Goal: Check status: Check status

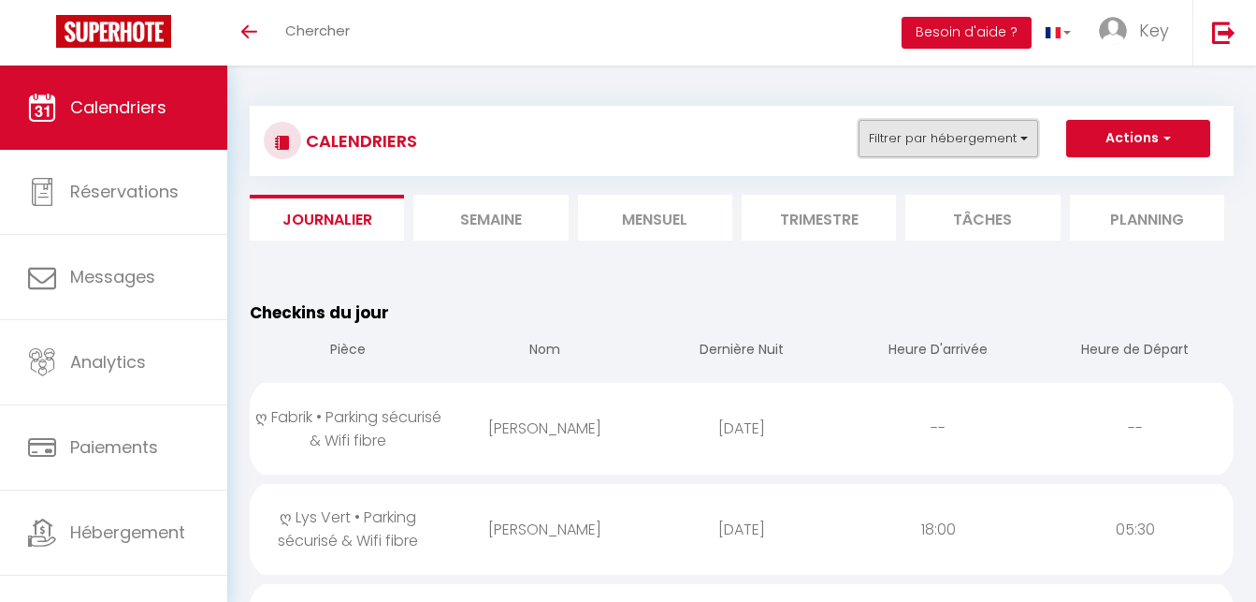
click at [1005, 142] on button "Filtrer par hébergement" at bounding box center [949, 138] width 180 height 37
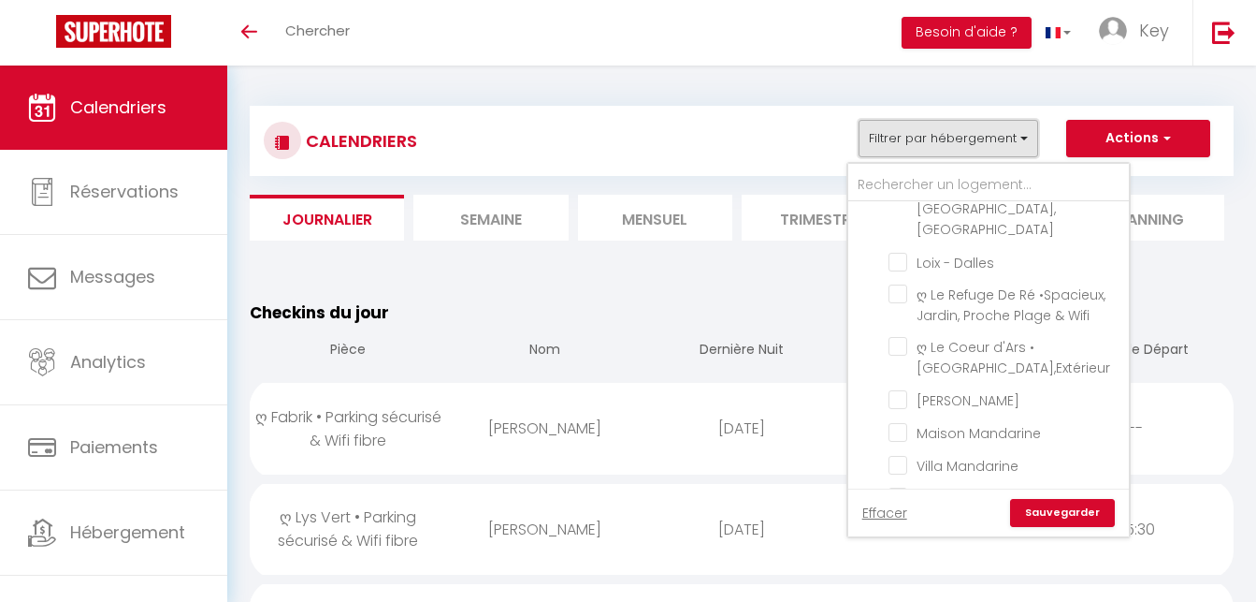
scroll to position [4792, 0]
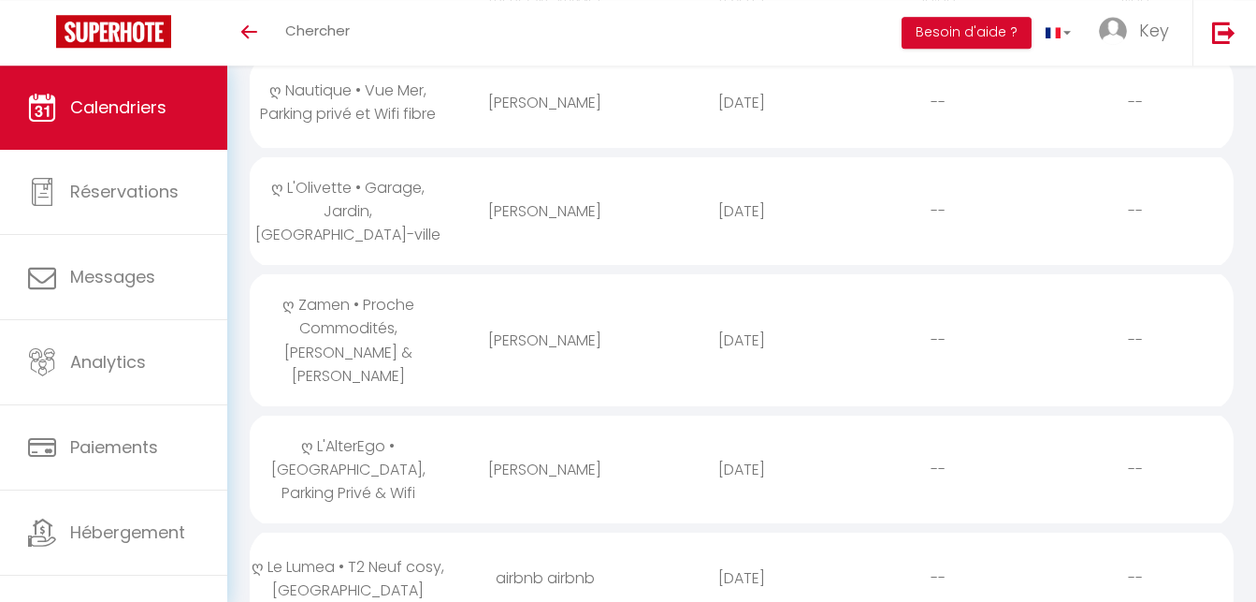
scroll to position [1050, 0]
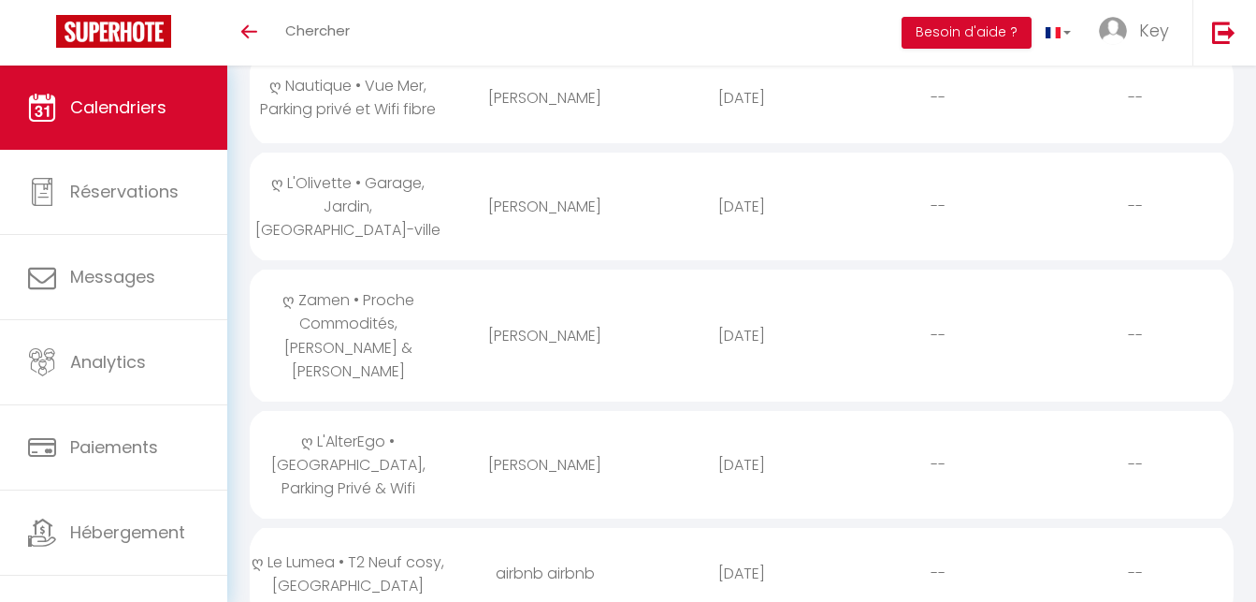
click at [468, 305] on div "[PERSON_NAME]" at bounding box center [544, 335] width 196 height 61
select select "0"
select select "1"
select select
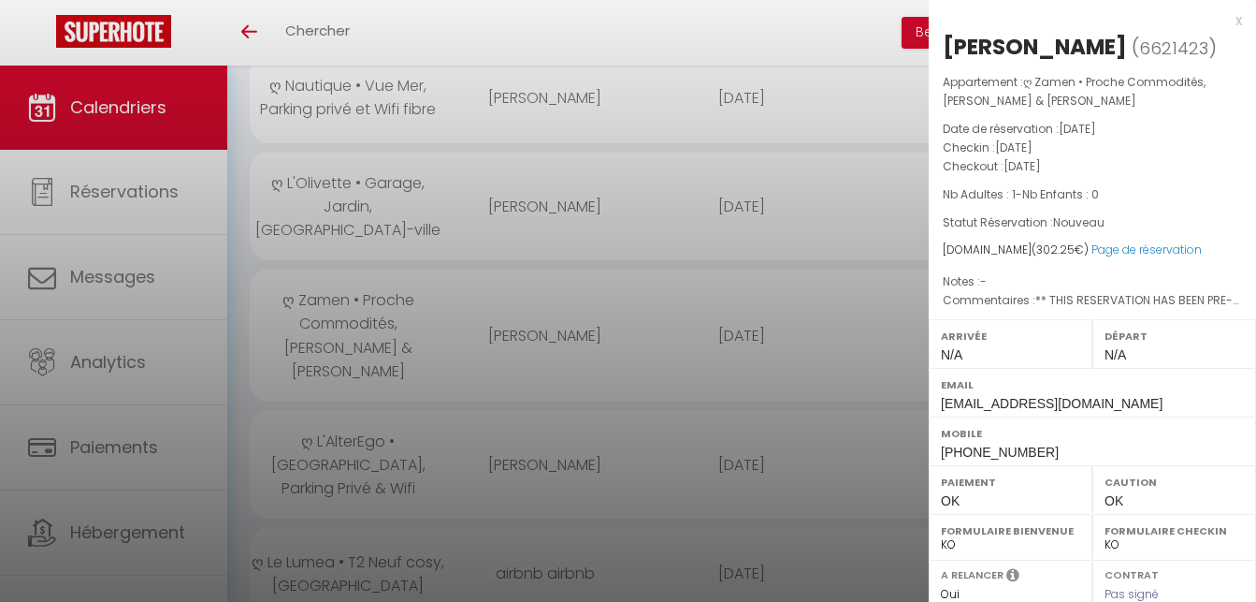
click at [468, 277] on div at bounding box center [628, 301] width 1256 height 602
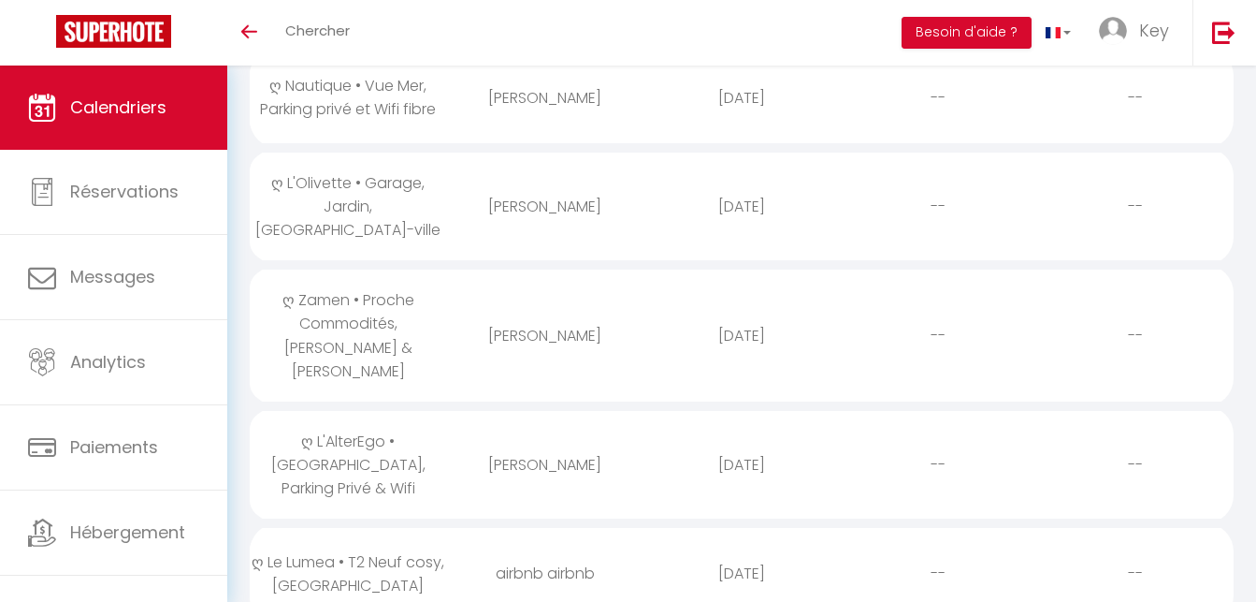
click at [468, 523] on td "airbnb airbnb" at bounding box center [544, 573] width 196 height 100
select select
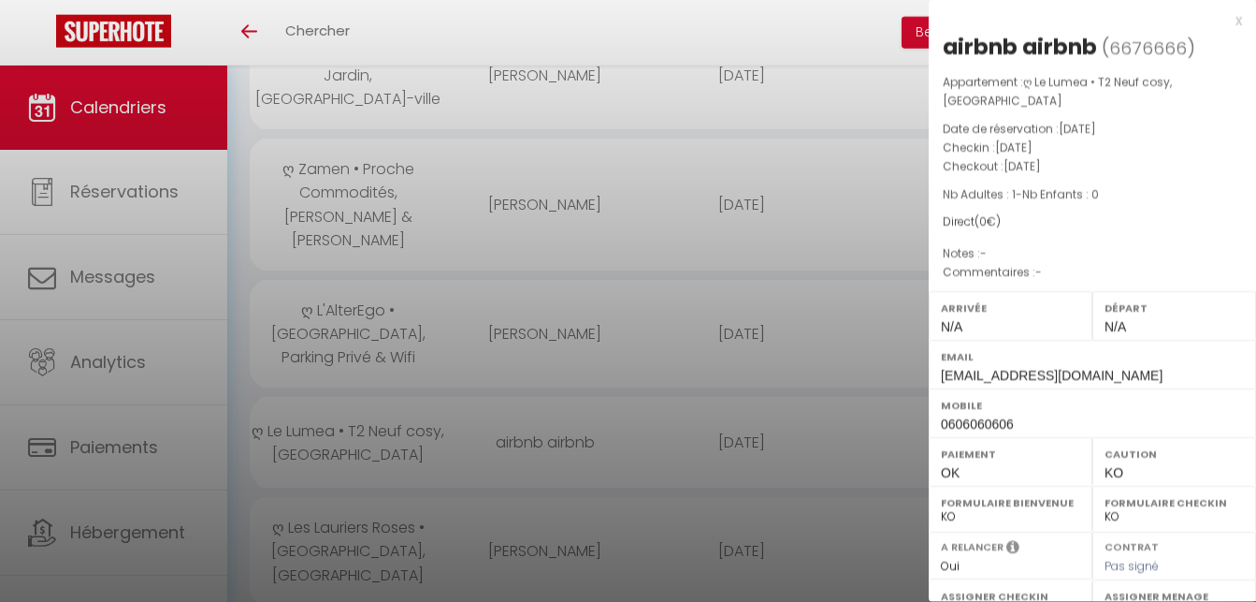
scroll to position [1240, 0]
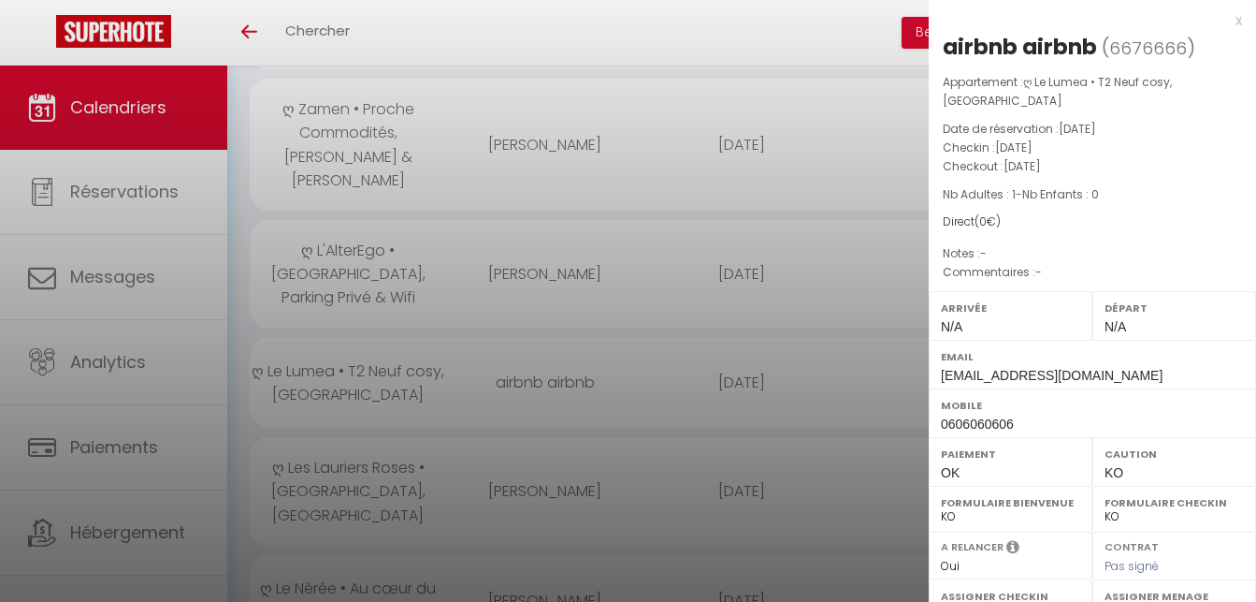
click at [574, 578] on div at bounding box center [628, 301] width 1256 height 602
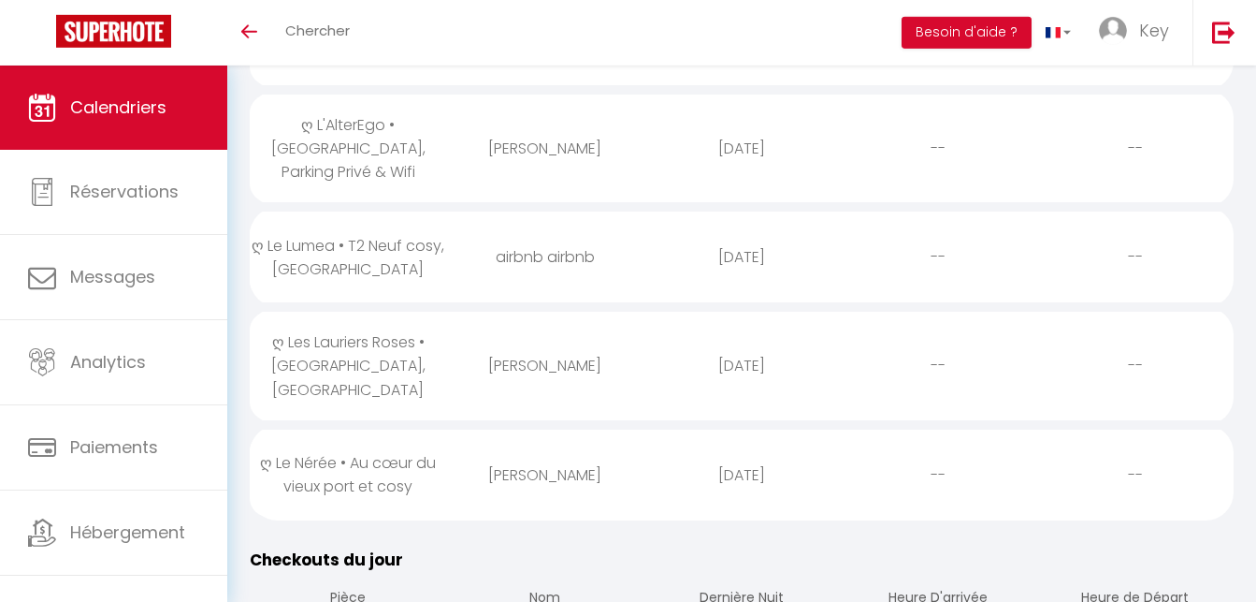
scroll to position [1431, 0]
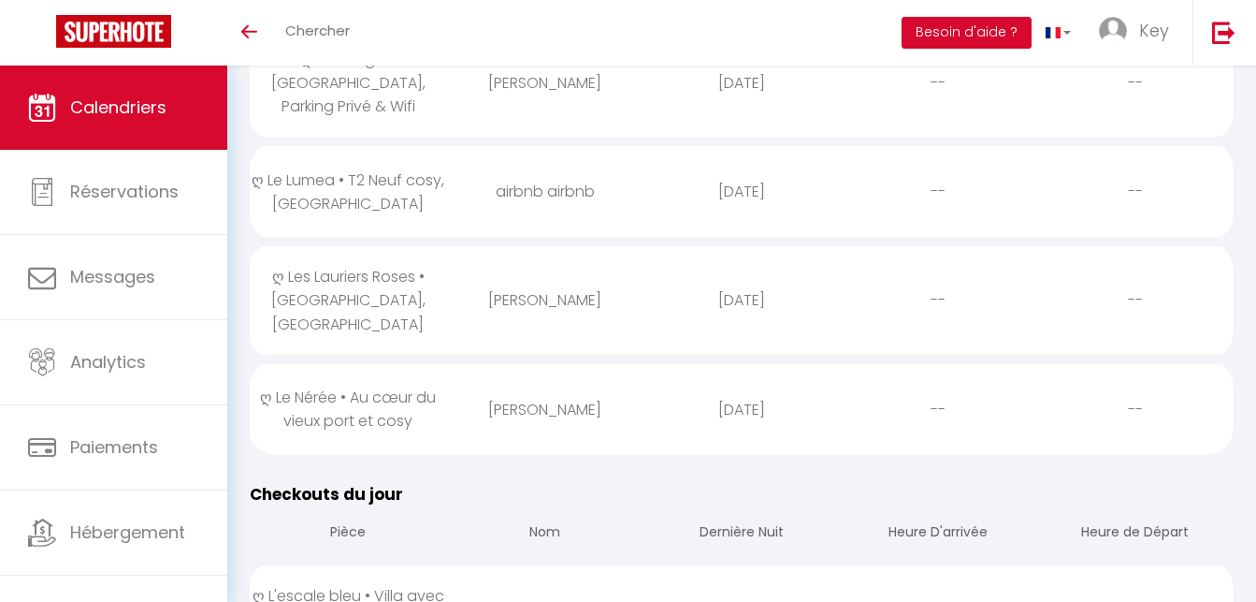
click at [424, 367] on div "ღ Le Nérée • Au cœur du vieux port et cosy" at bounding box center [348, 409] width 196 height 84
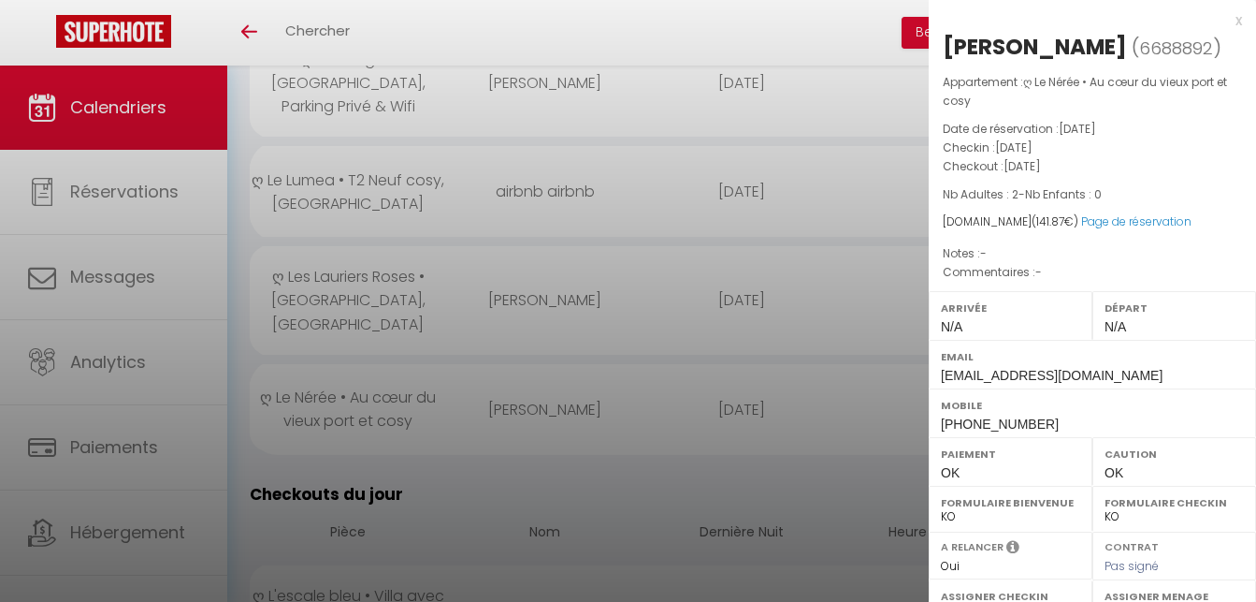
click at [528, 319] on div at bounding box center [628, 301] width 1256 height 602
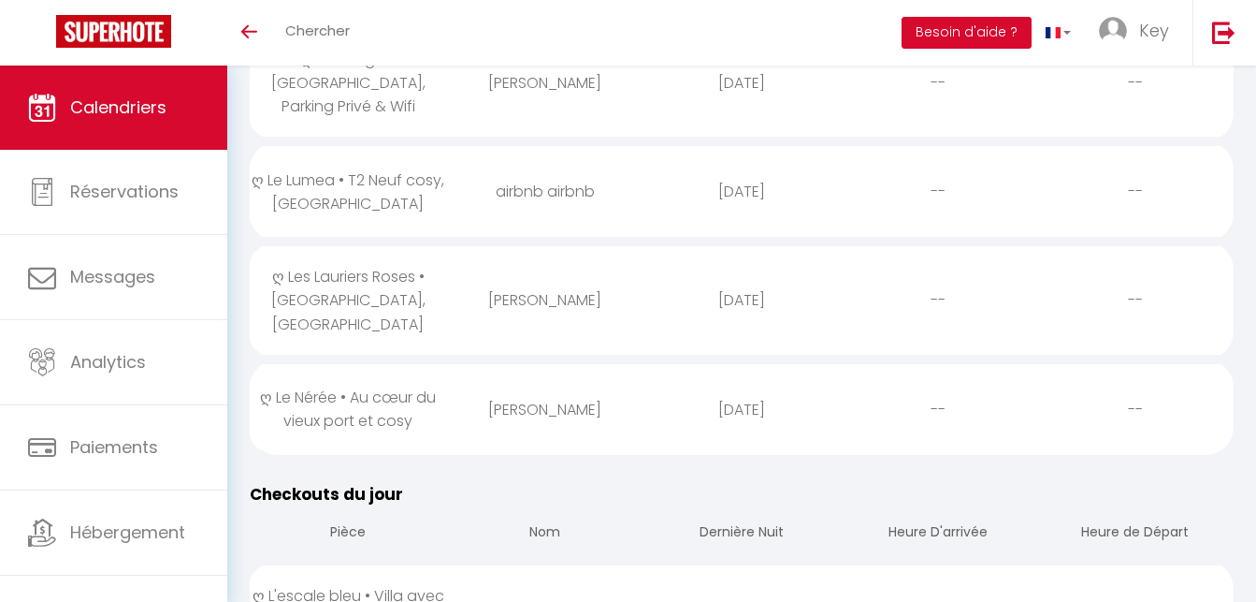
click at [553, 269] on div "[PERSON_NAME]" at bounding box center [544, 299] width 196 height 61
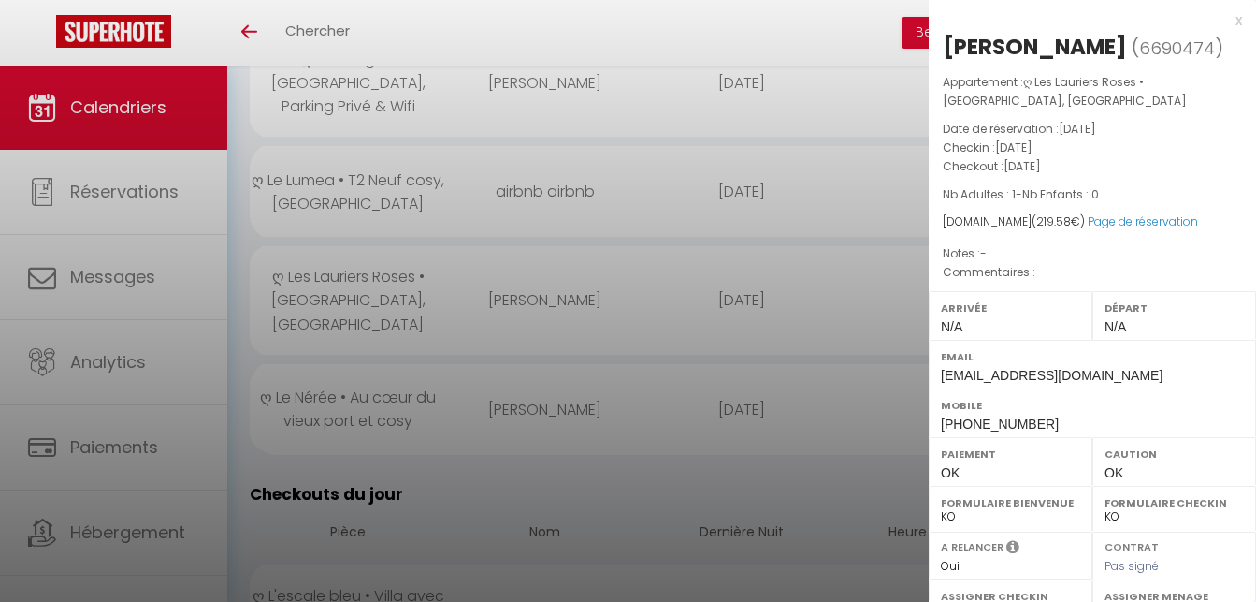
click at [553, 227] on div at bounding box center [628, 301] width 1256 height 602
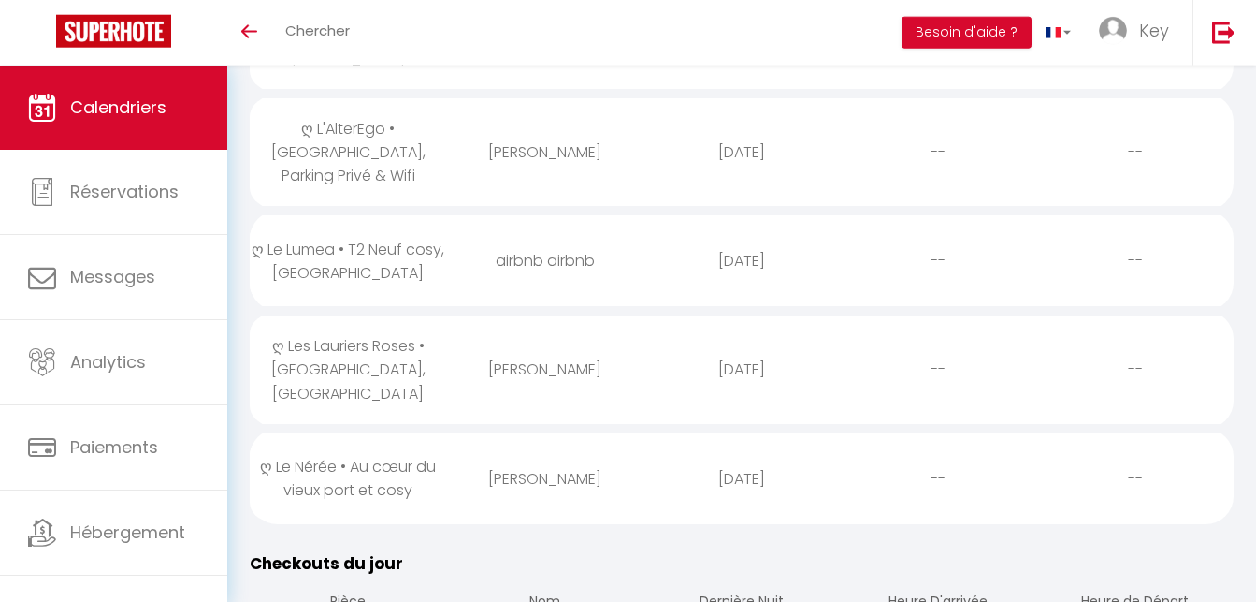
scroll to position [1336, 0]
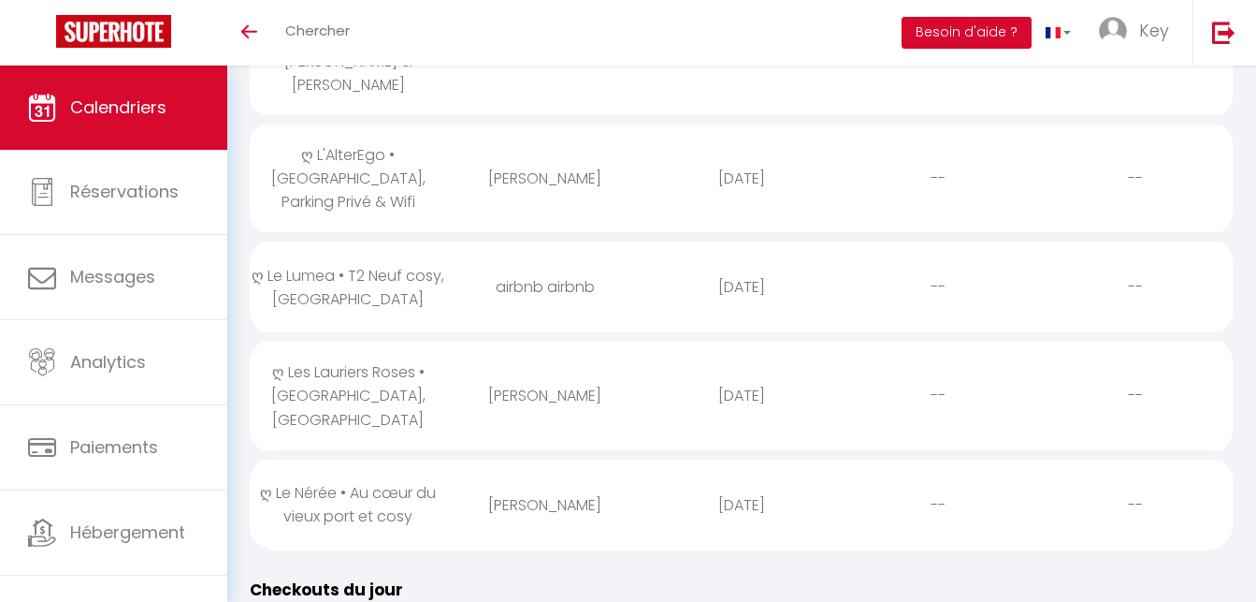
click at [625, 256] on div "airbnb airbnb" at bounding box center [544, 286] width 196 height 61
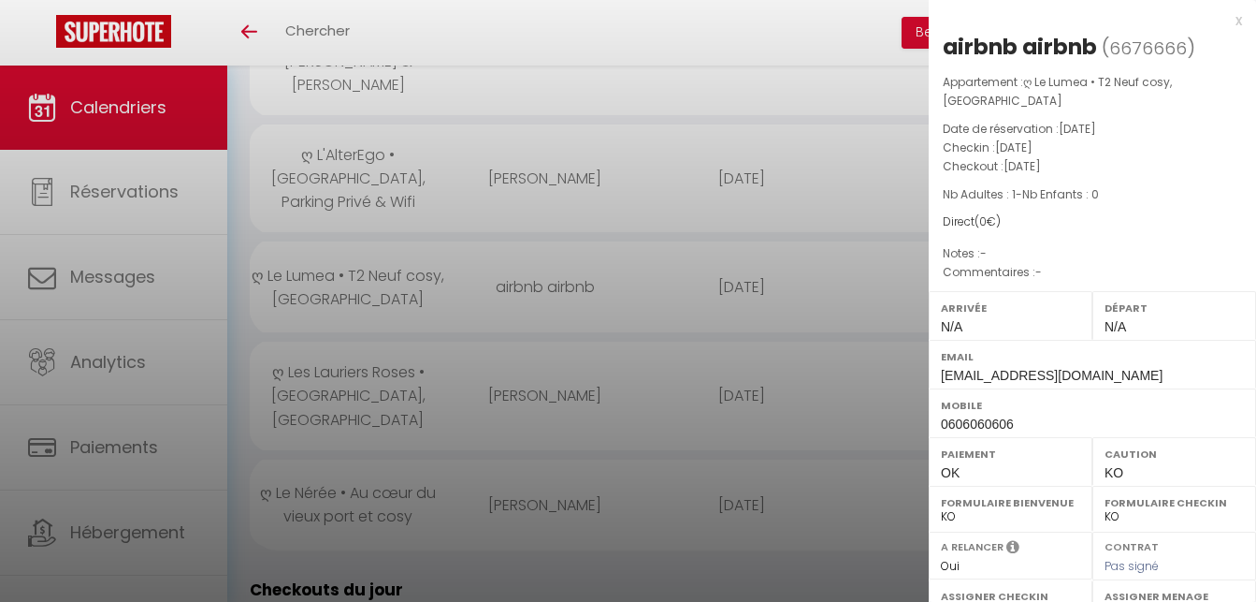
click at [599, 297] on div at bounding box center [628, 301] width 1256 height 602
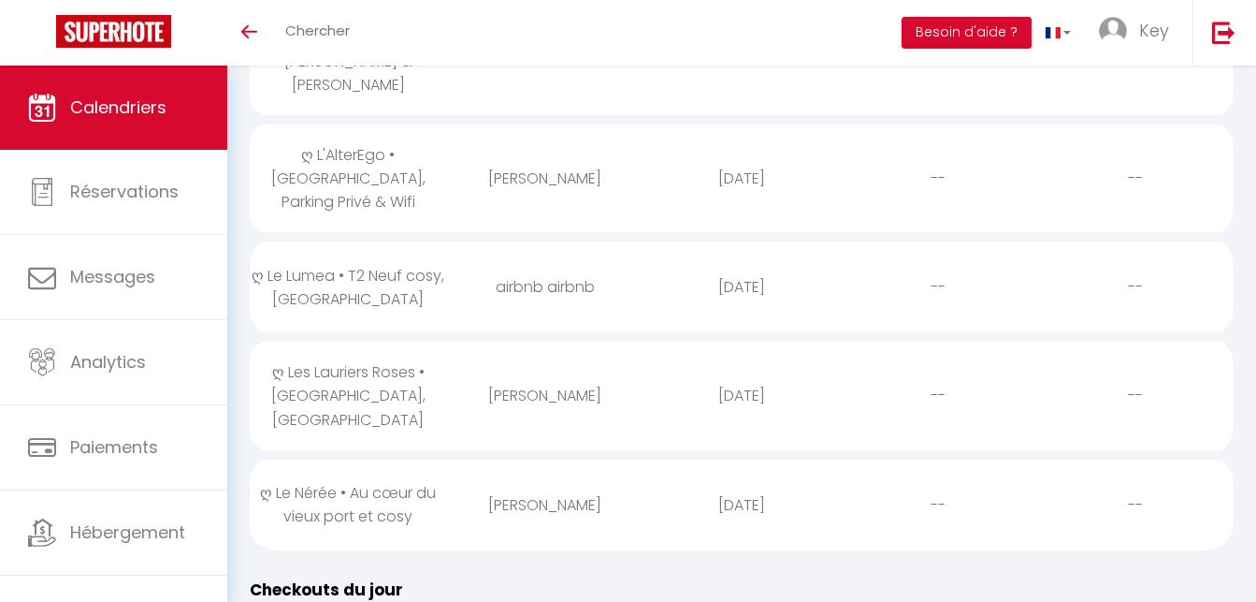
click at [552, 474] on div "[PERSON_NAME]" at bounding box center [544, 504] width 196 height 61
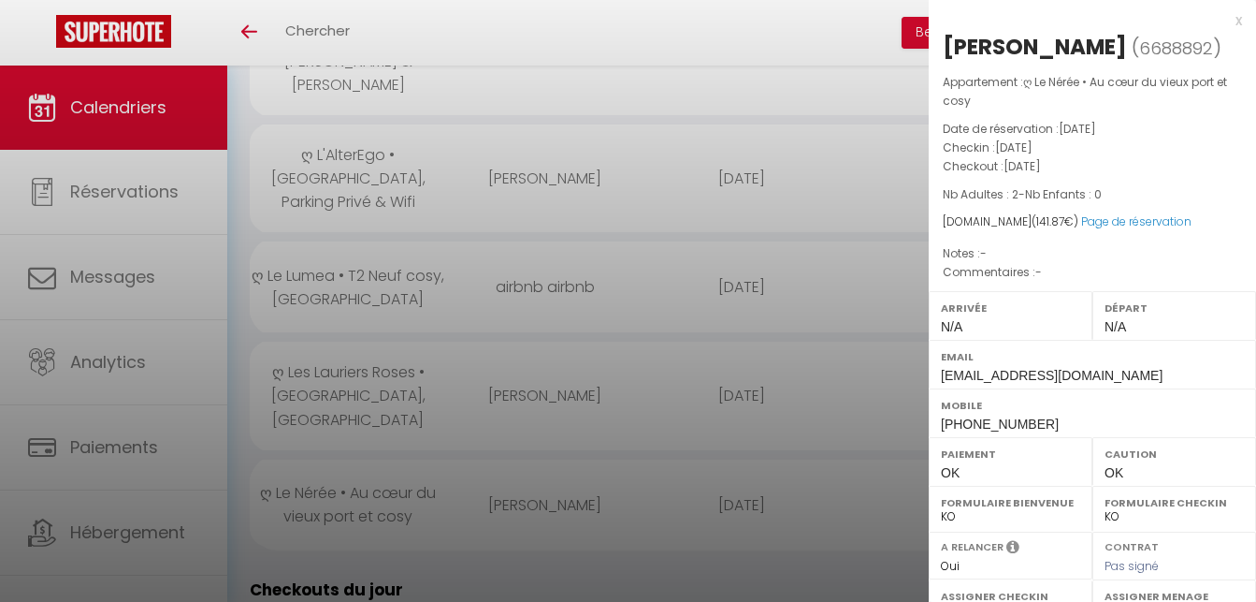
click at [1101, 55] on div "[PERSON_NAME]" at bounding box center [1035, 47] width 184 height 30
click at [606, 325] on div at bounding box center [628, 301] width 1256 height 602
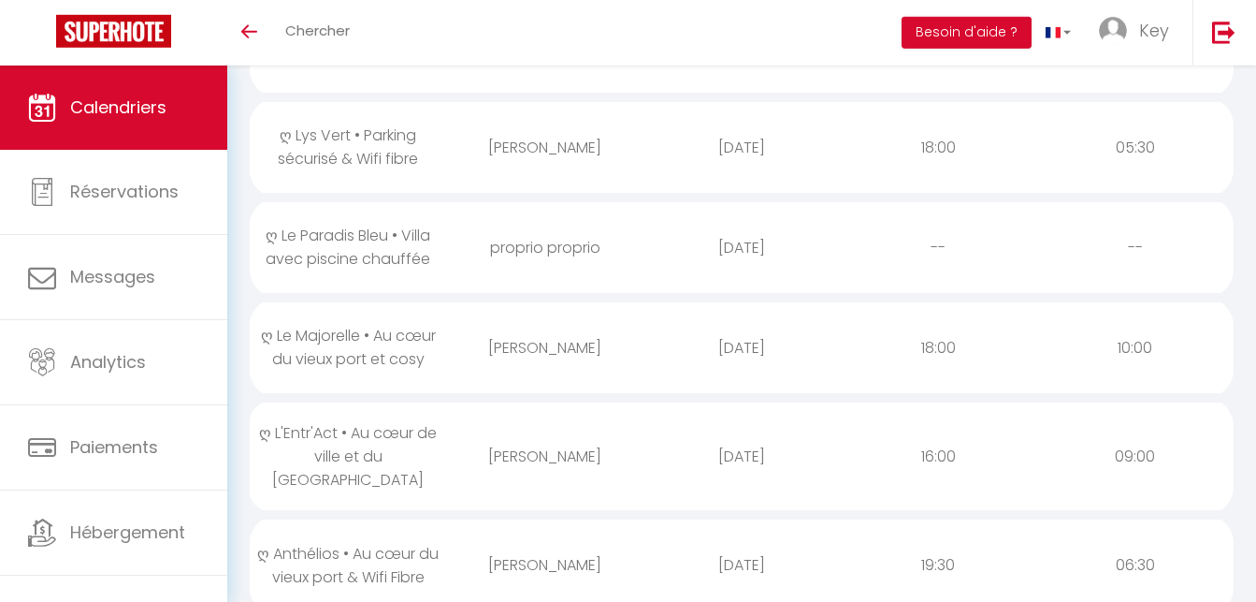
scroll to position [0, 0]
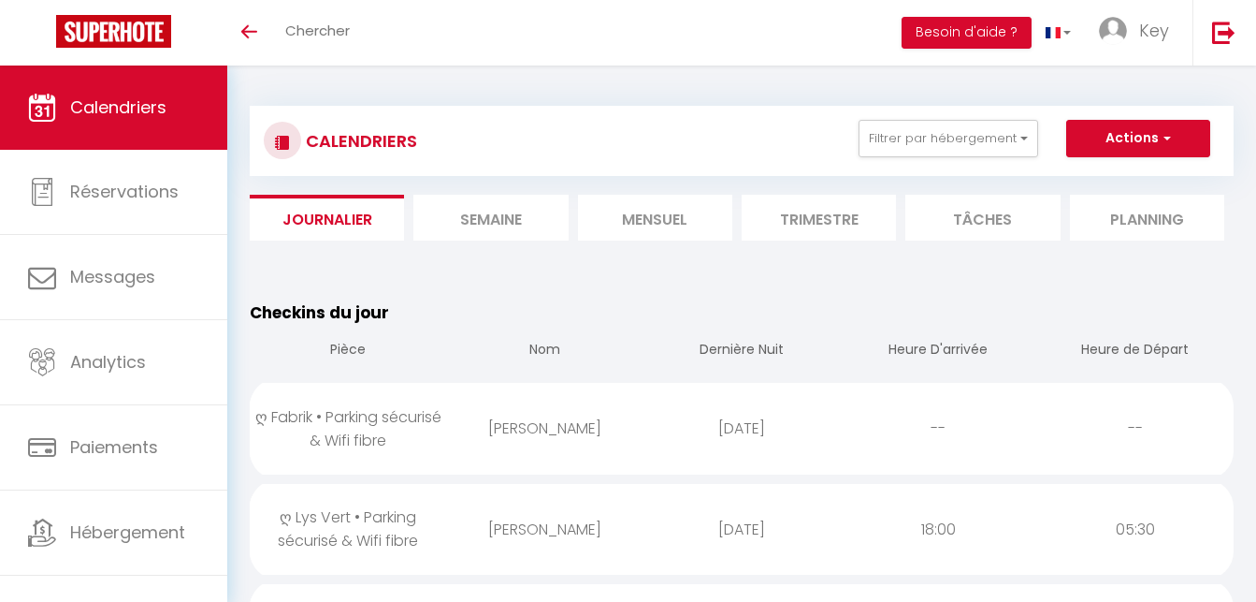
click at [627, 431] on div "[PERSON_NAME]" at bounding box center [544, 428] width 196 height 61
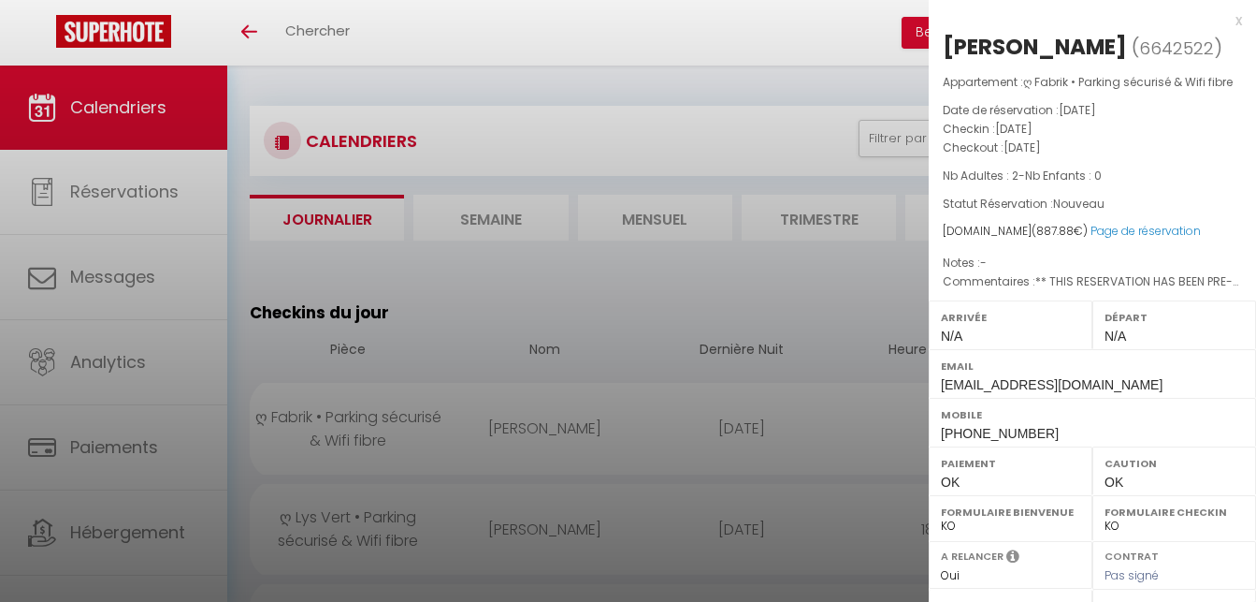
click at [587, 409] on div at bounding box center [628, 301] width 1256 height 602
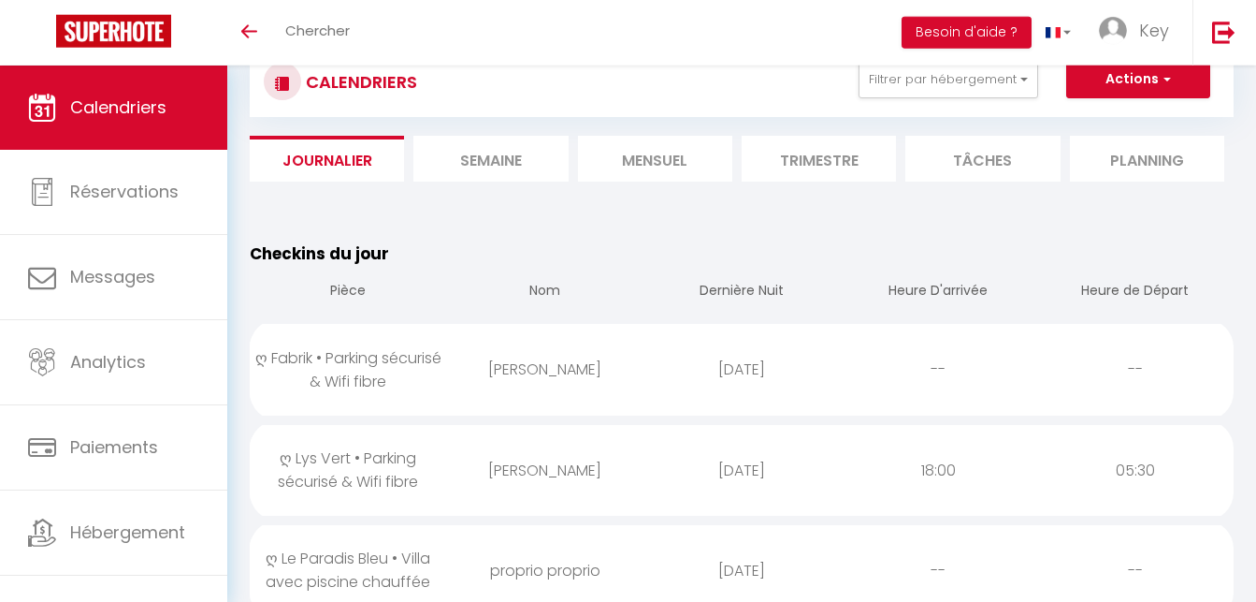
scroll to position [95, 0]
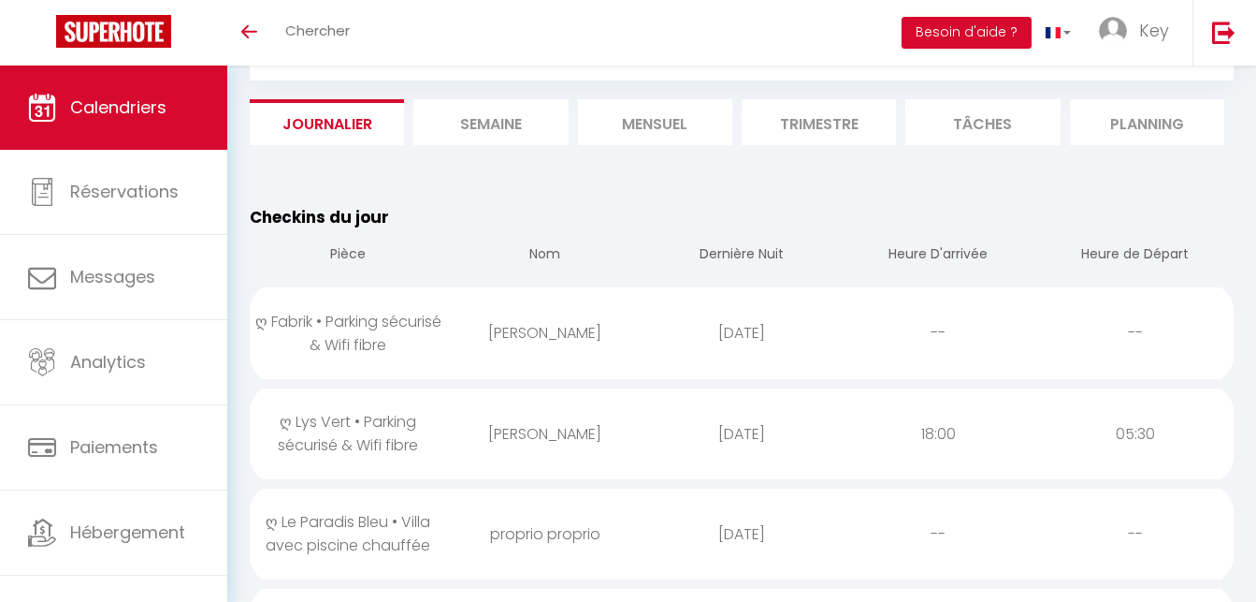
click at [501, 452] on div "[PERSON_NAME]" at bounding box center [544, 433] width 196 height 61
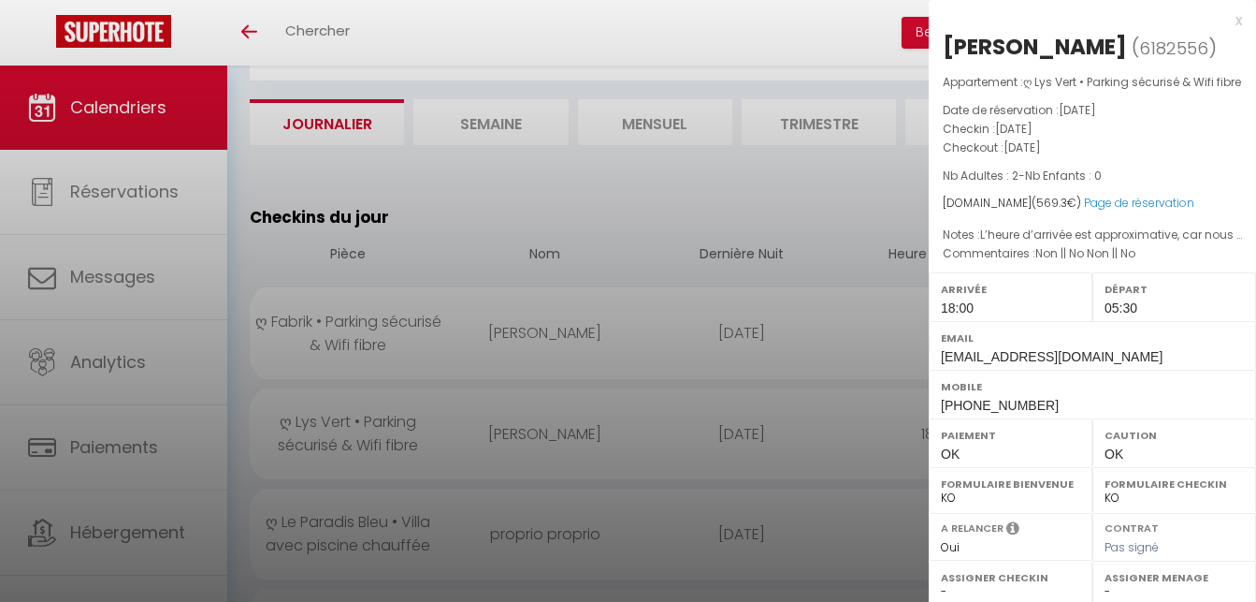
click at [501, 452] on div at bounding box center [628, 301] width 1256 height 602
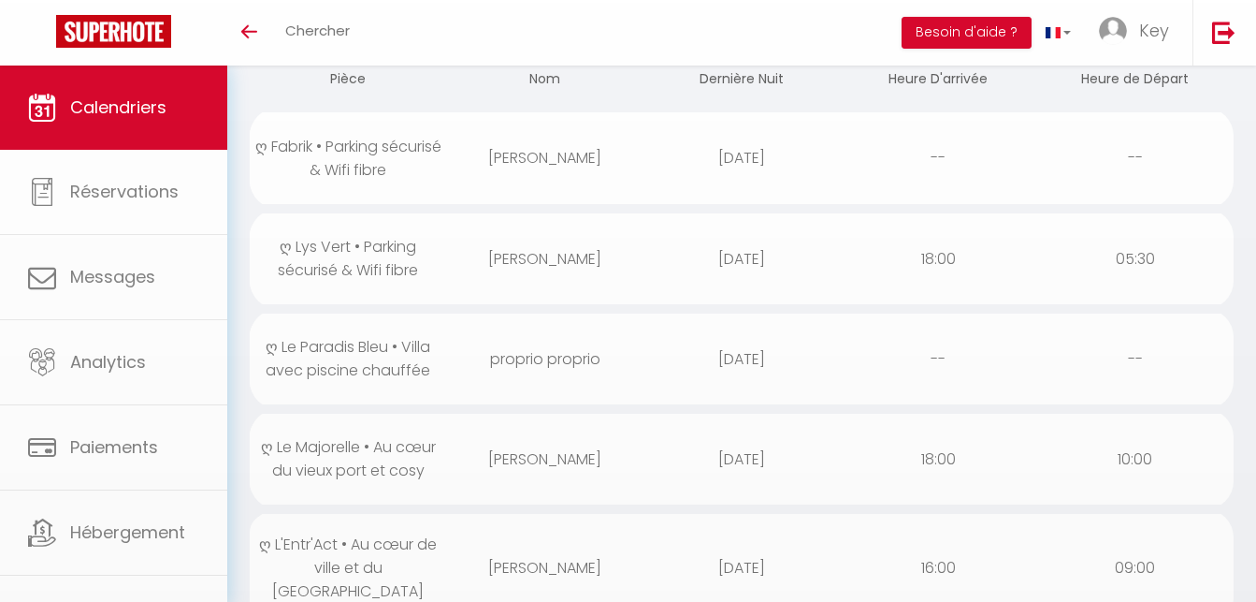
scroll to position [286, 0]
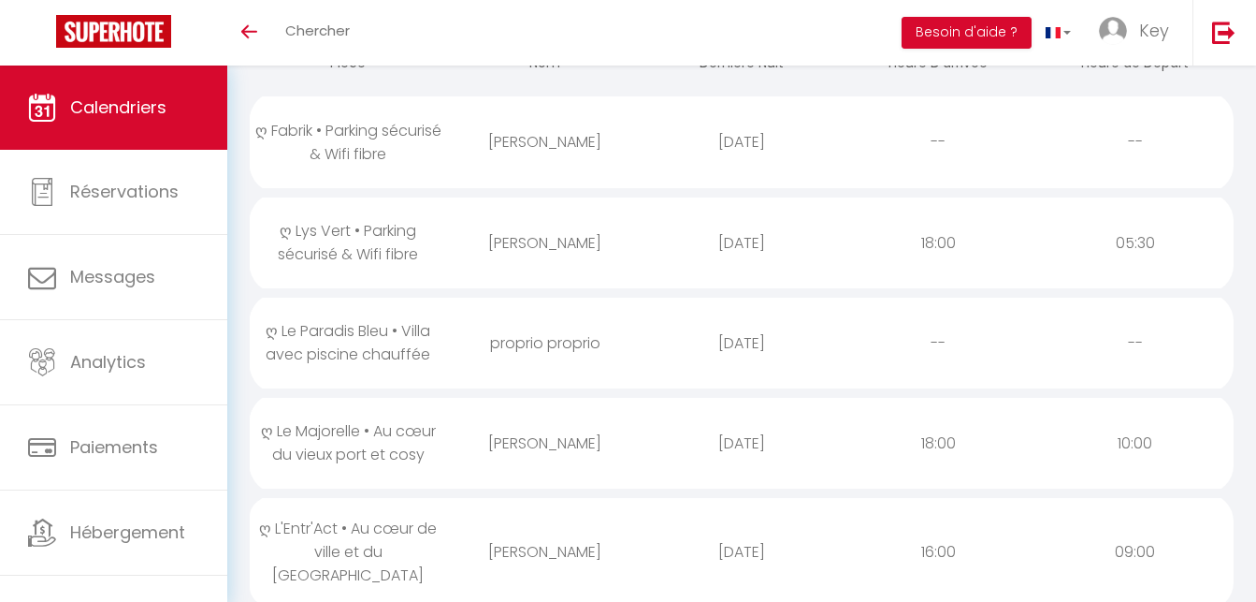
click at [546, 329] on div "proprio proprio" at bounding box center [544, 342] width 196 height 61
select select "0"
select select "23274"
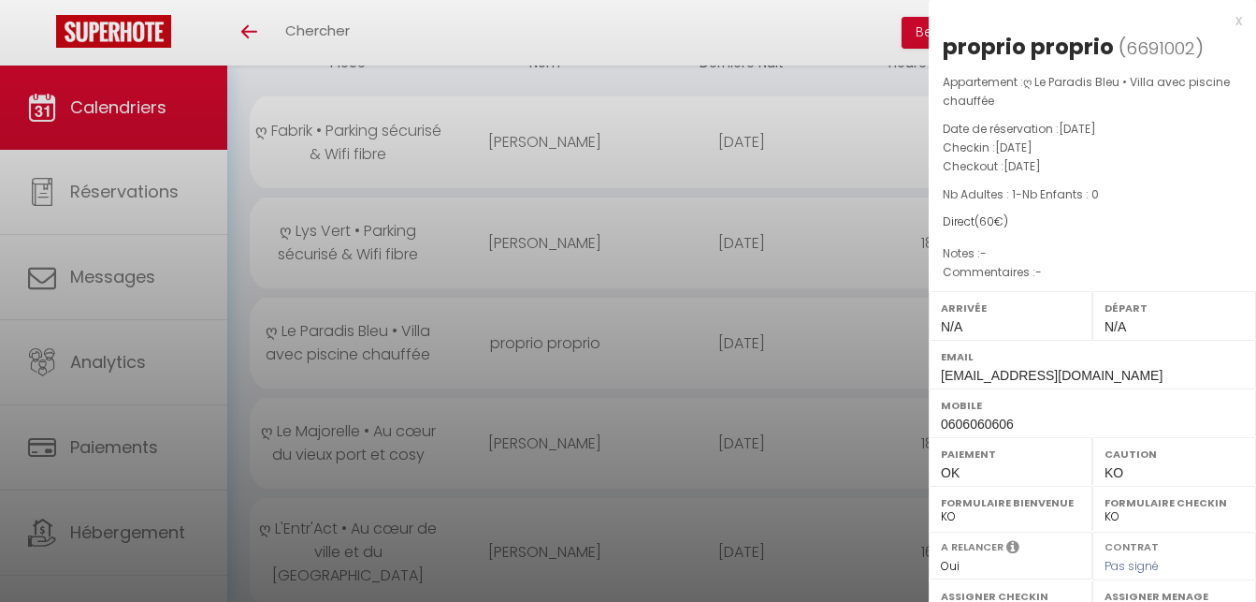
click at [421, 426] on div at bounding box center [628, 301] width 1256 height 602
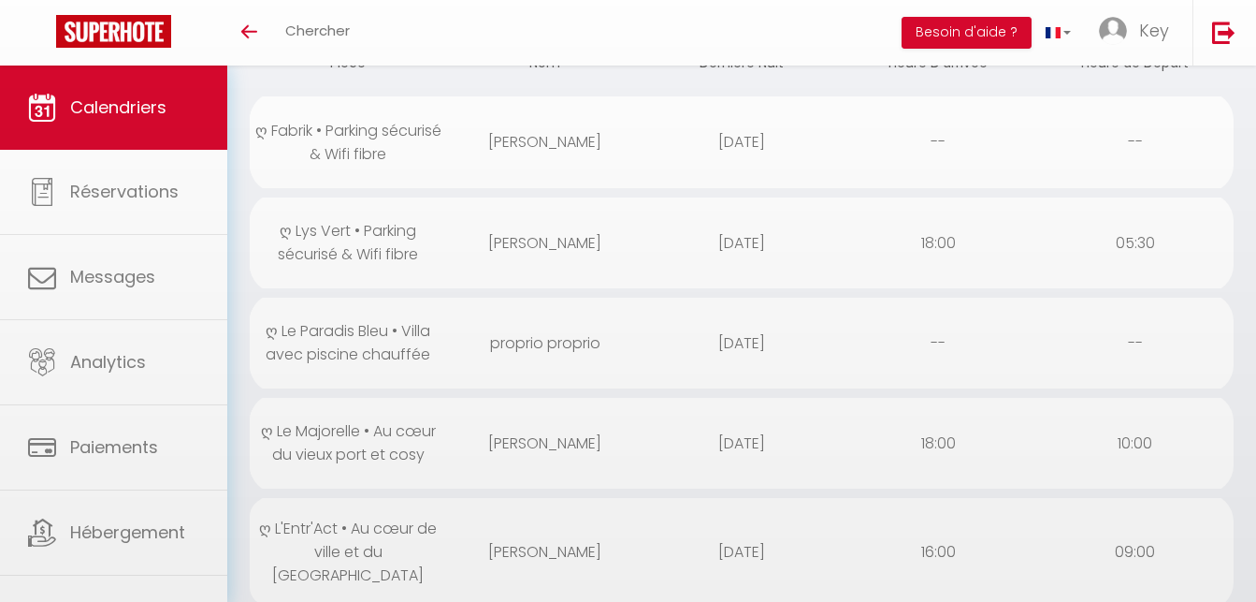
click at [472, 439] on div "[PERSON_NAME]" at bounding box center [544, 443] width 196 height 61
select select
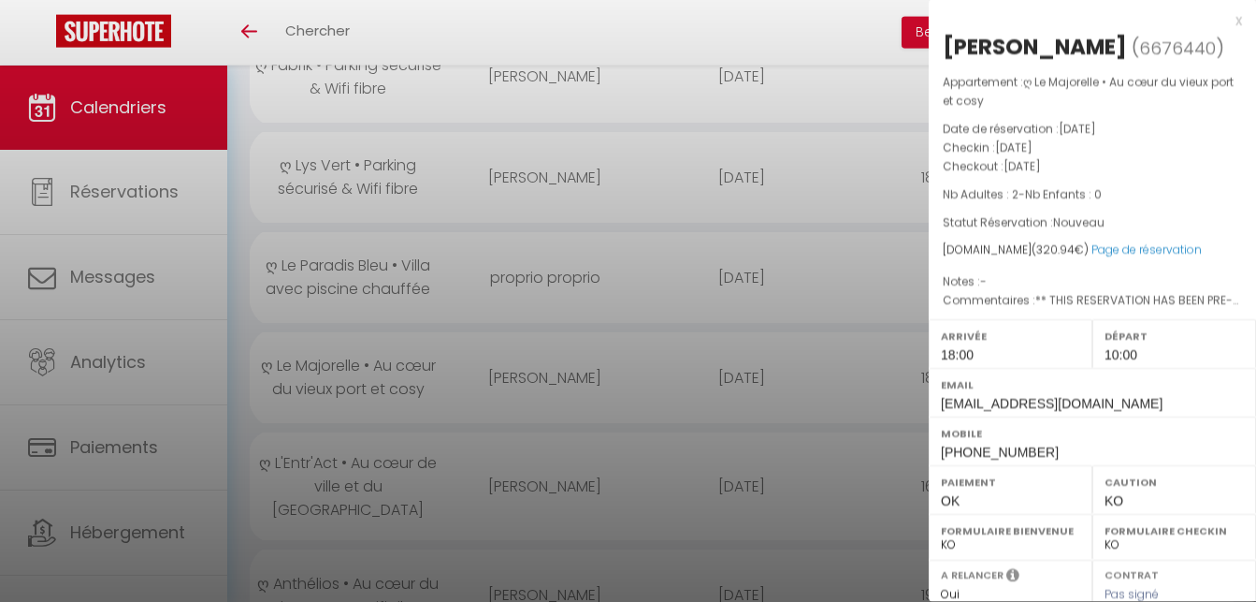
scroll to position [382, 0]
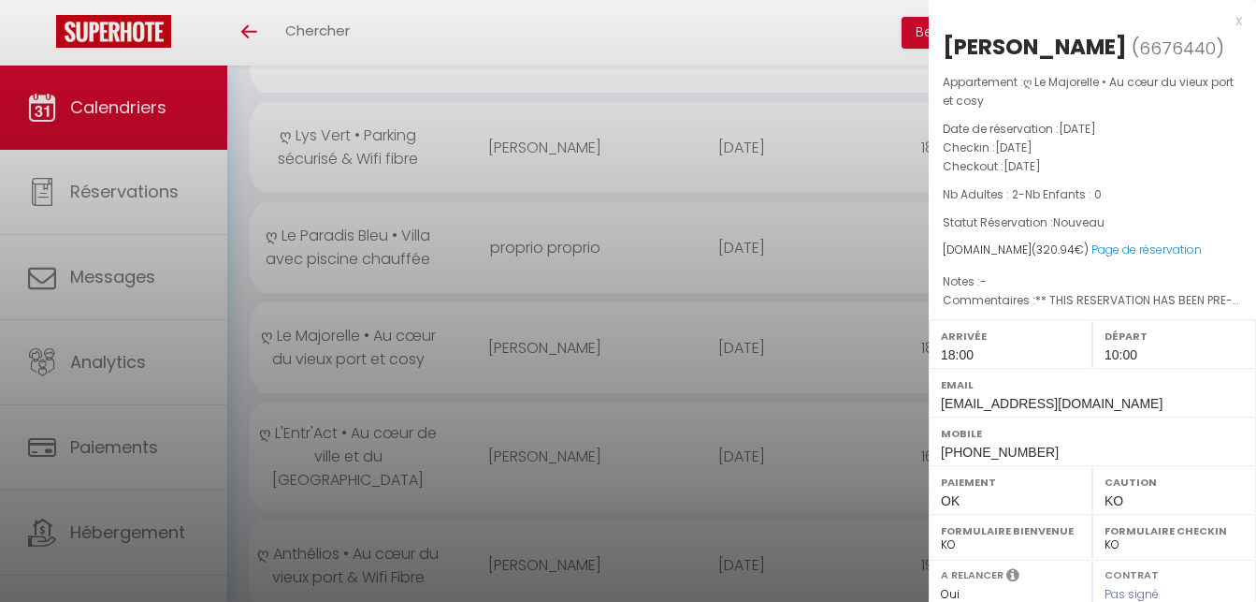
click at [562, 349] on div at bounding box center [628, 301] width 1256 height 602
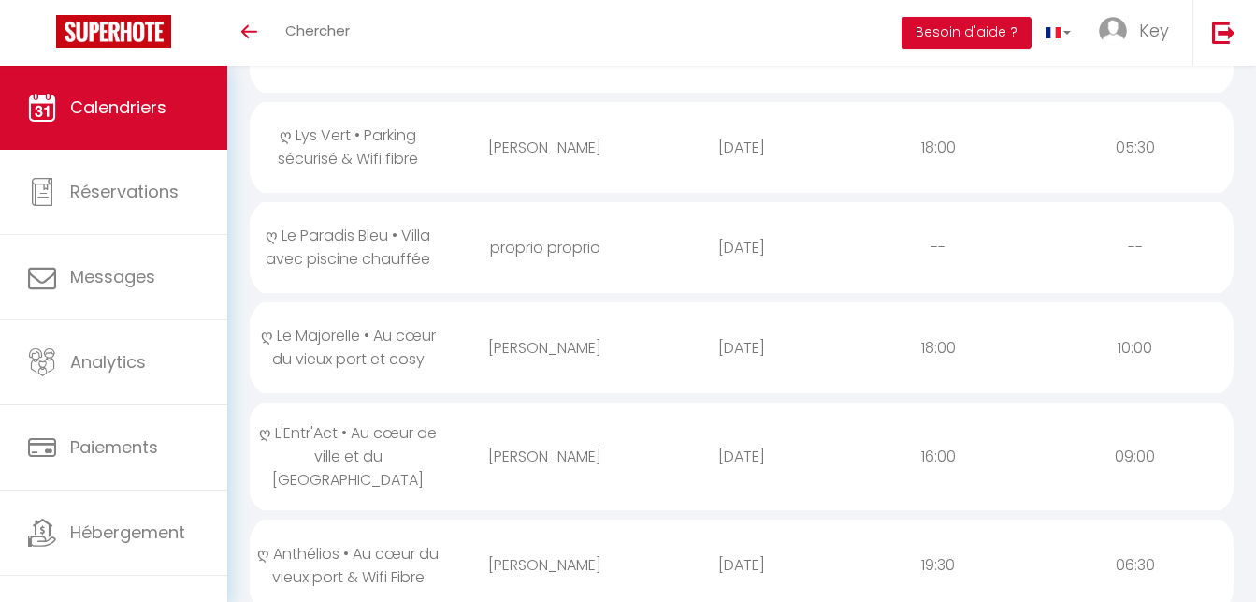
click at [555, 436] on div "[PERSON_NAME]" at bounding box center [544, 456] width 196 height 61
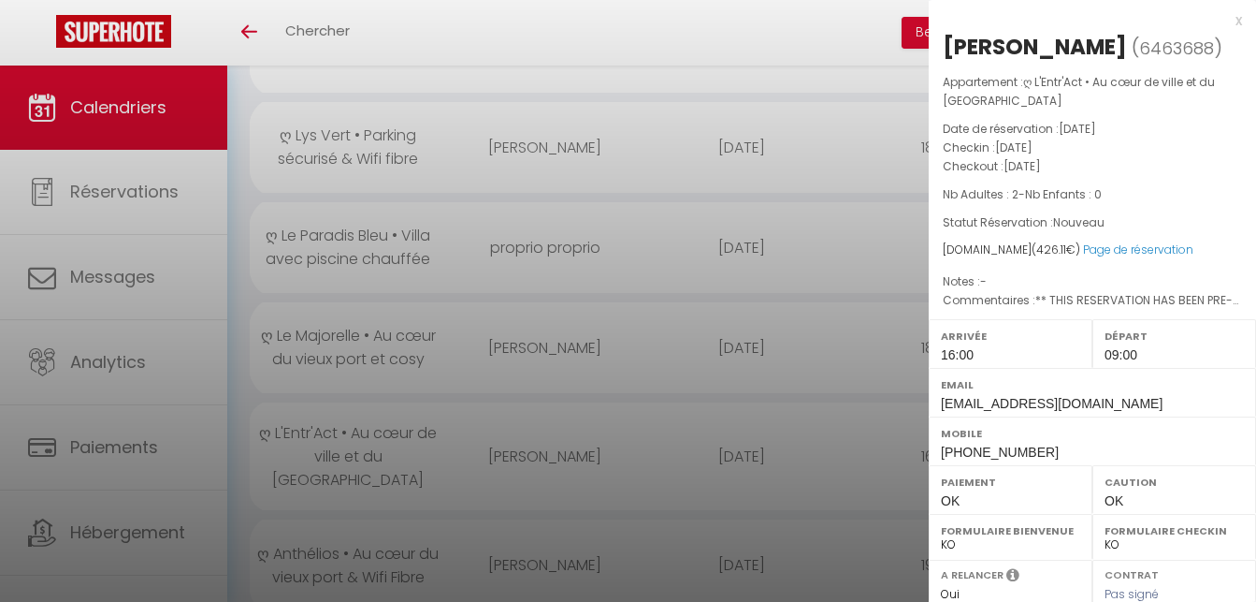
click at [1045, 52] on div "[PERSON_NAME]" at bounding box center [1035, 47] width 184 height 30
copy div "Brown"
click at [450, 128] on div at bounding box center [628, 301] width 1256 height 602
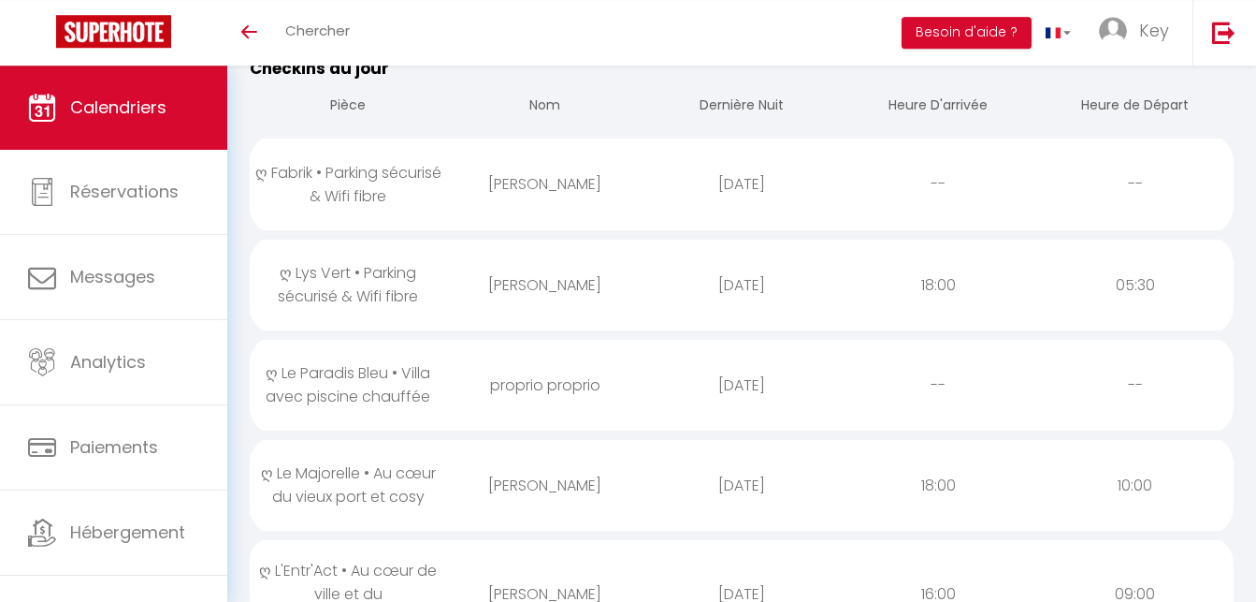
scroll to position [191, 0]
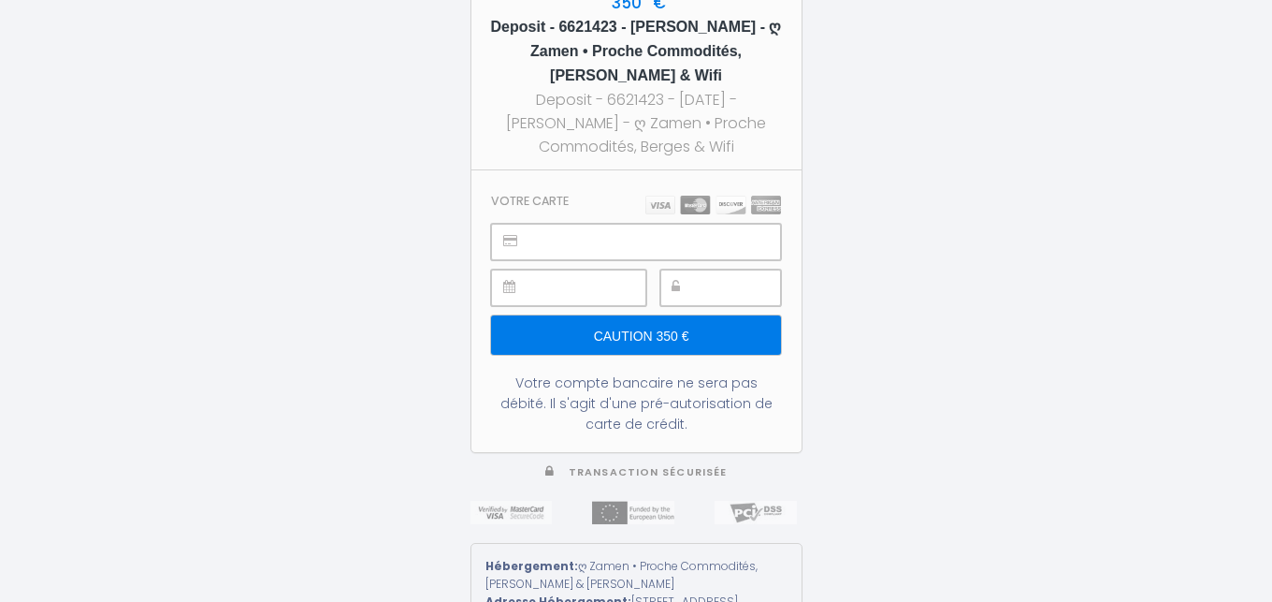
type input "Caution 350 €"
